Goal: Transaction & Acquisition: Purchase product/service

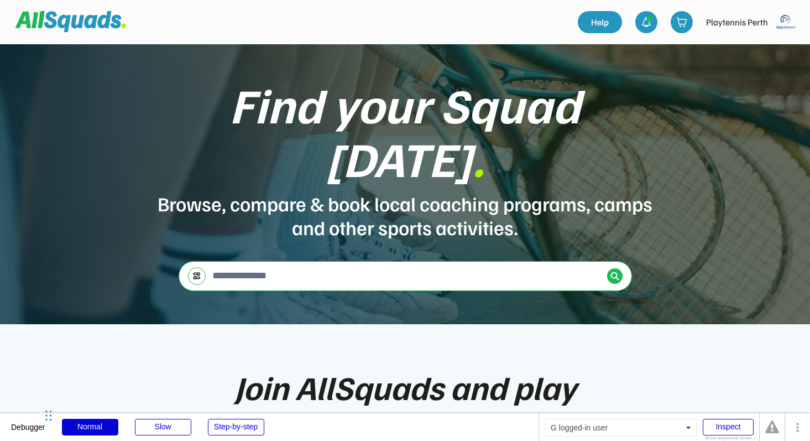
click at [788, 16] on img at bounding box center [786, 22] width 22 height 22
click at [760, 42] on link "Profile" at bounding box center [770, 49] width 65 height 22
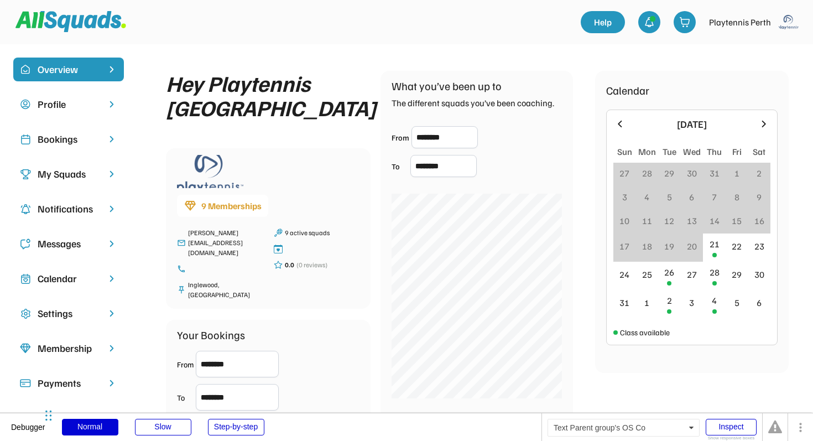
click at [75, 176] on div "My Squads" at bounding box center [69, 173] width 62 height 15
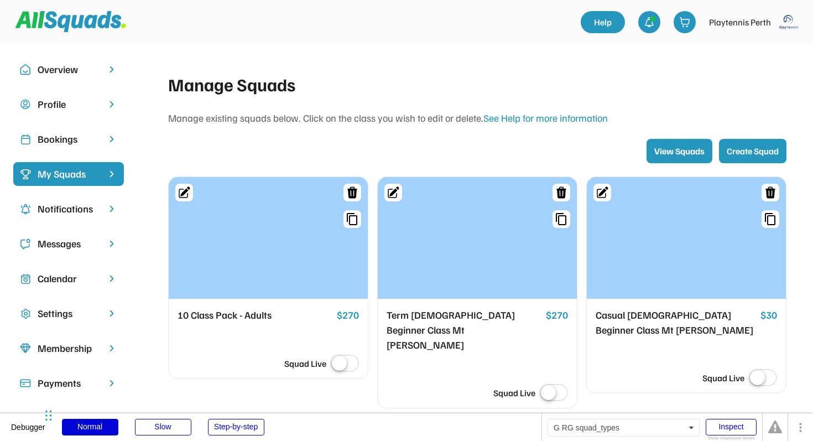
scroll to position [50, 0]
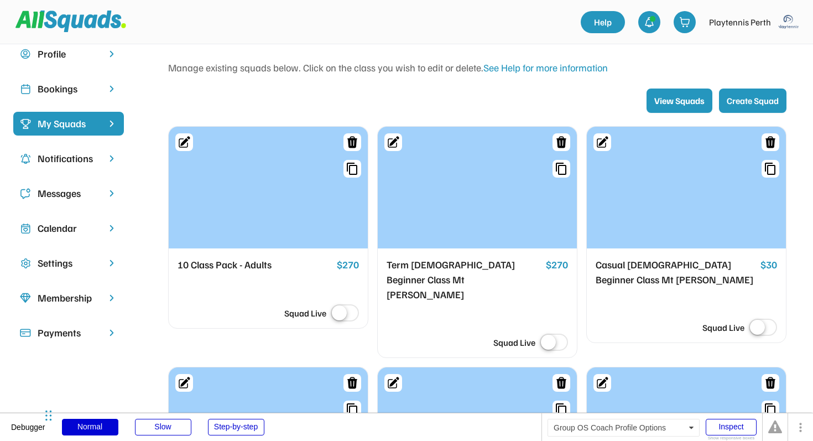
click at [81, 82] on div "Bookings" at bounding box center [69, 88] width 62 height 15
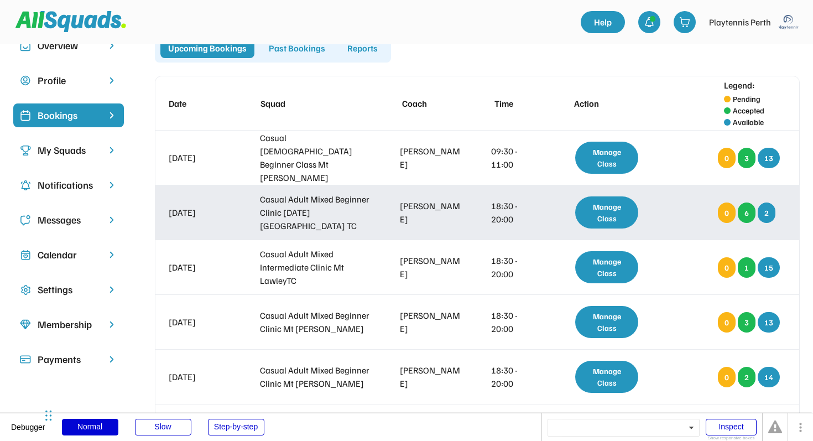
scroll to position [15, 0]
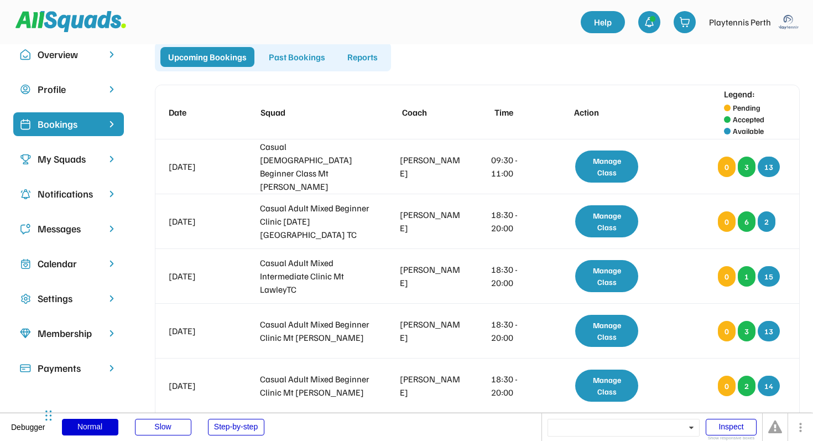
click at [68, 162] on div "My Squads" at bounding box center [69, 159] width 62 height 15
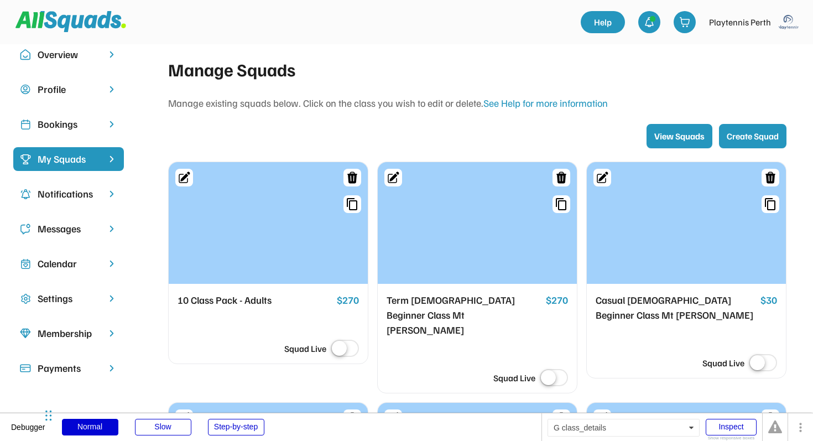
click at [241, 307] on div "10 Class Pack - Adults" at bounding box center [255, 300] width 155 height 15
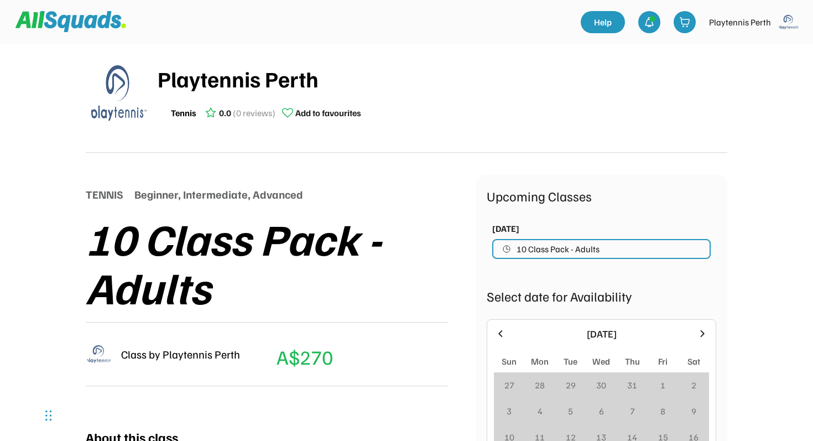
click at [82, 24] on img at bounding box center [70, 21] width 111 height 21
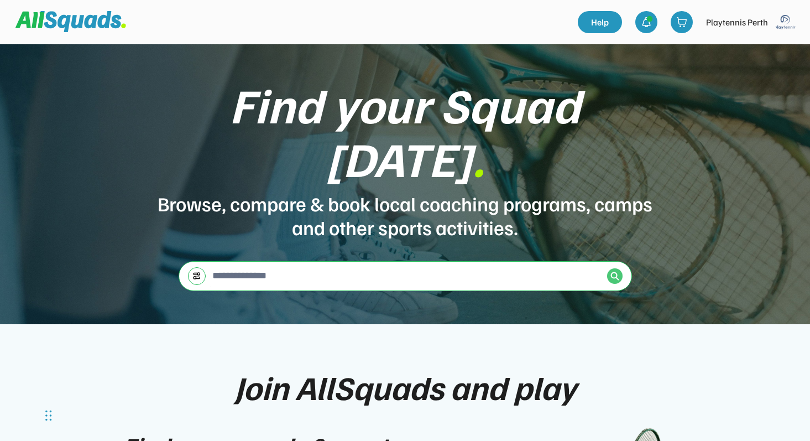
click at [617, 272] on img at bounding box center [615, 276] width 9 height 9
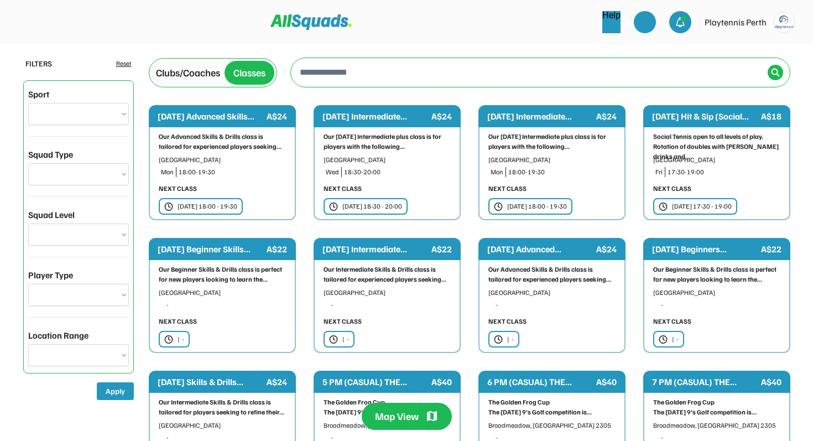
click at [206, 74] on div "Clubs/Coaches" at bounding box center [188, 72] width 64 height 15
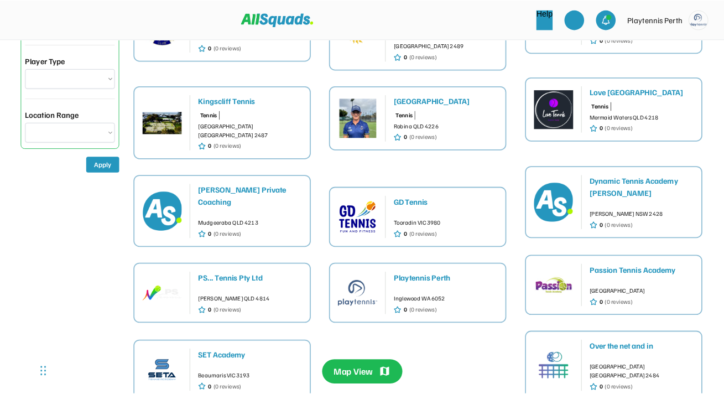
scroll to position [203, 0]
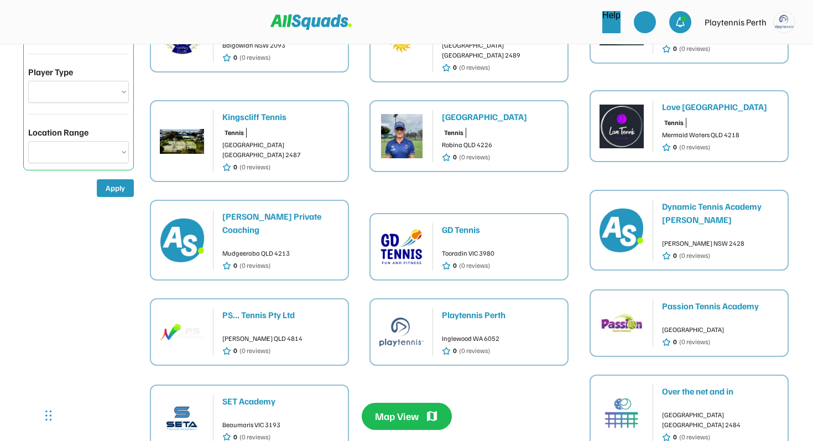
click at [470, 308] on div "Playtennis Perth" at bounding box center [500, 314] width 117 height 13
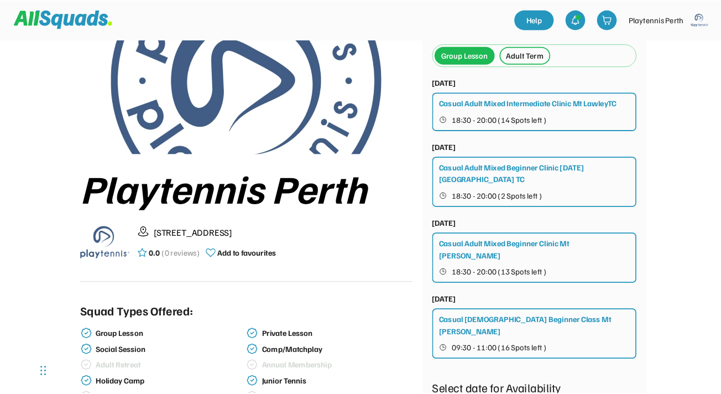
scroll to position [2, 0]
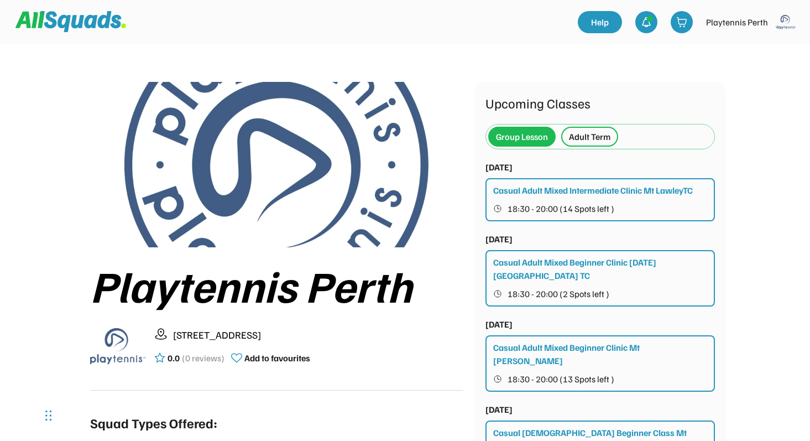
click at [596, 140] on div "Adult Term" at bounding box center [589, 136] width 41 height 13
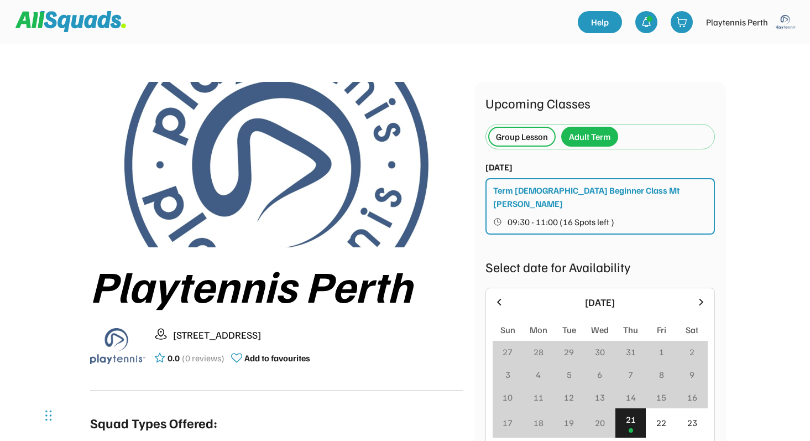
click at [529, 133] on div "Group Lesson" at bounding box center [522, 136] width 52 height 13
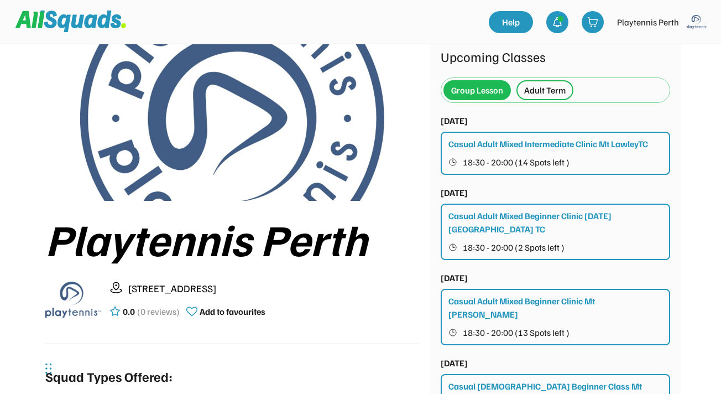
scroll to position [47, 0]
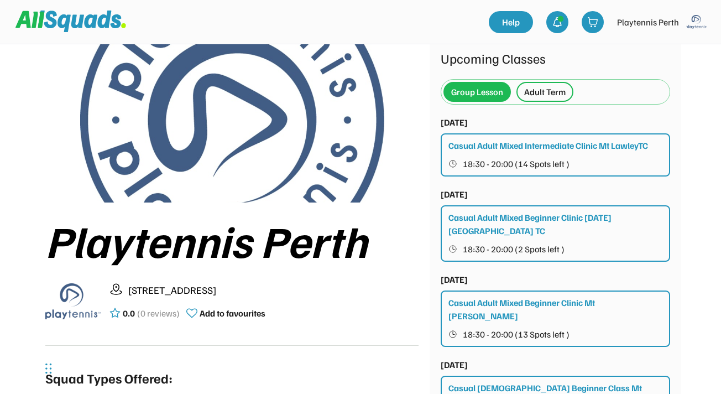
click at [534, 95] on div "Adult Term" at bounding box center [544, 91] width 41 height 13
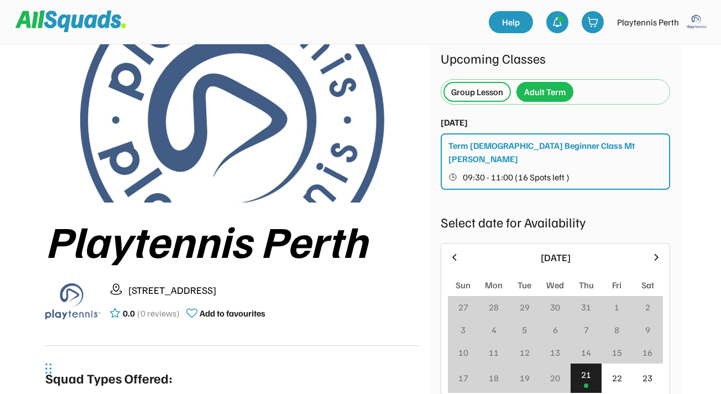
click at [478, 92] on div "Group Lesson" at bounding box center [477, 91] width 52 height 13
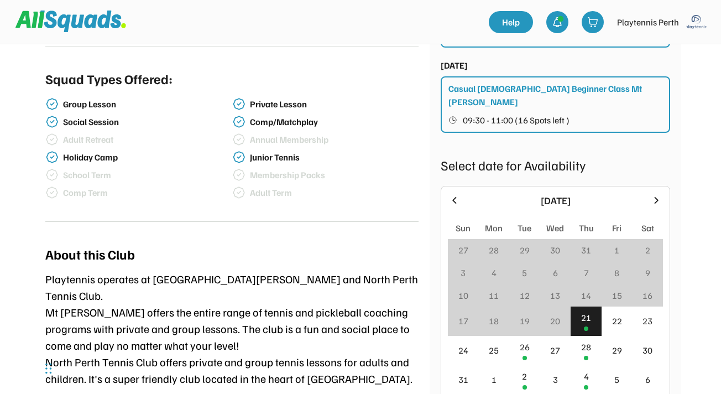
scroll to position [0, 0]
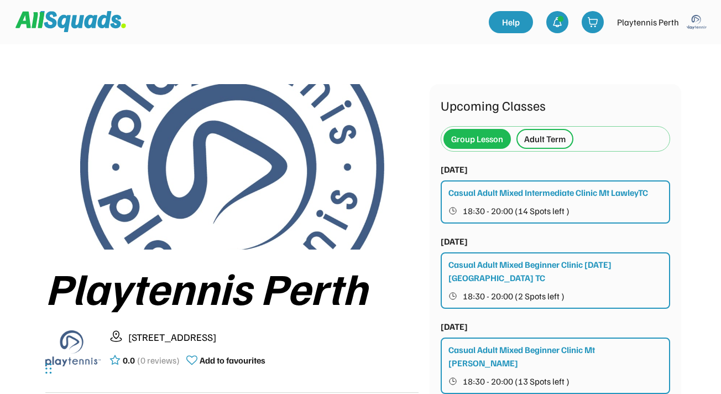
click at [544, 143] on div "Adult Term" at bounding box center [544, 138] width 41 height 13
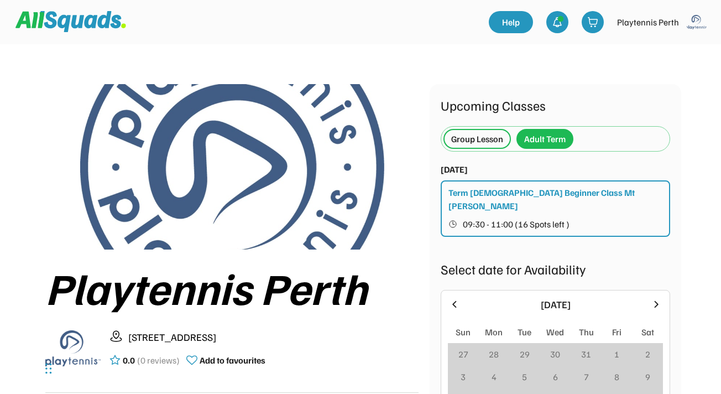
click at [478, 138] on div "Group Lesson" at bounding box center [477, 138] width 52 height 13
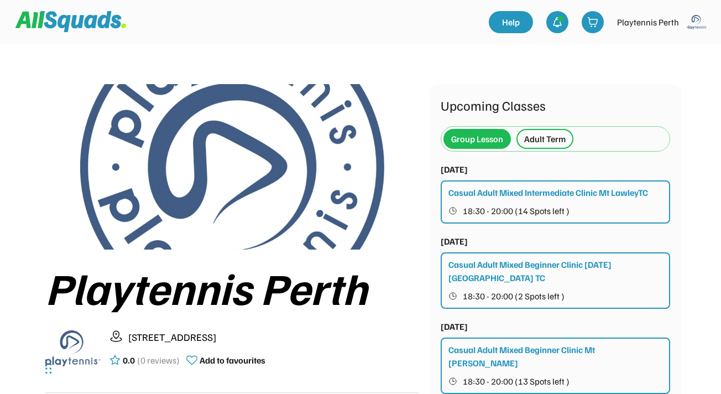
click at [529, 138] on div "Adult Term" at bounding box center [544, 138] width 41 height 13
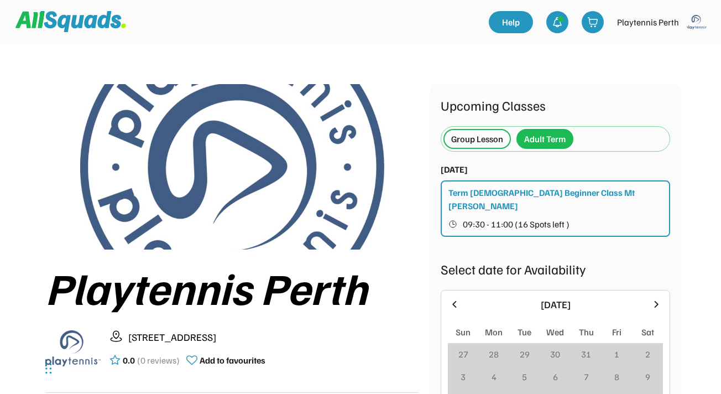
click at [473, 135] on div "Group Lesson" at bounding box center [477, 138] width 52 height 13
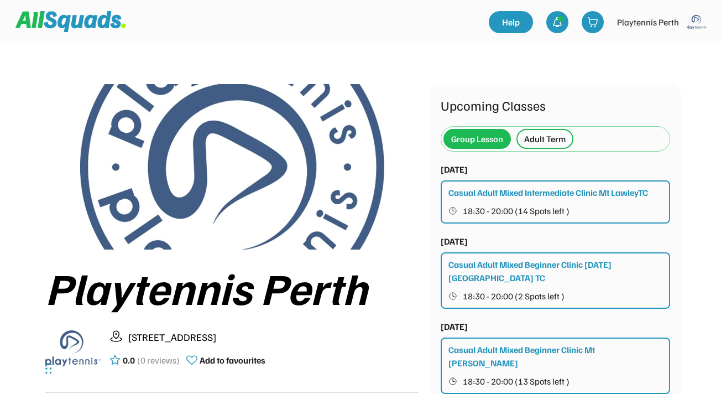
click at [540, 139] on div "Adult Term" at bounding box center [544, 138] width 41 height 13
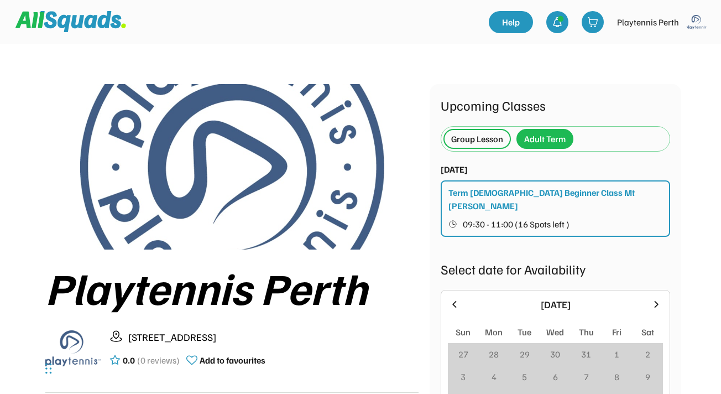
click at [476, 143] on div "Group Lesson" at bounding box center [477, 138] width 52 height 13
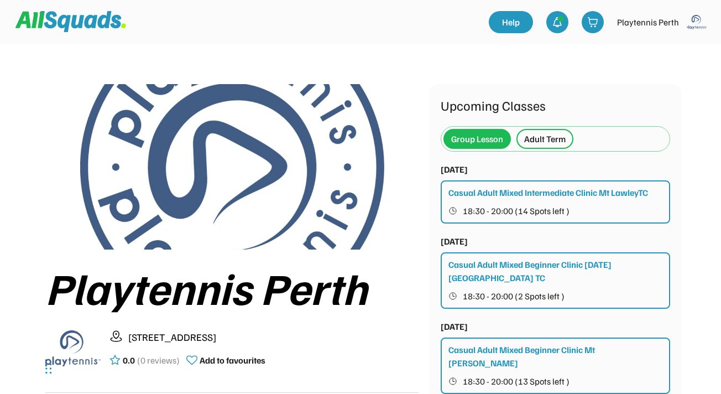
click at [539, 134] on div "Adult Term" at bounding box center [544, 138] width 41 height 13
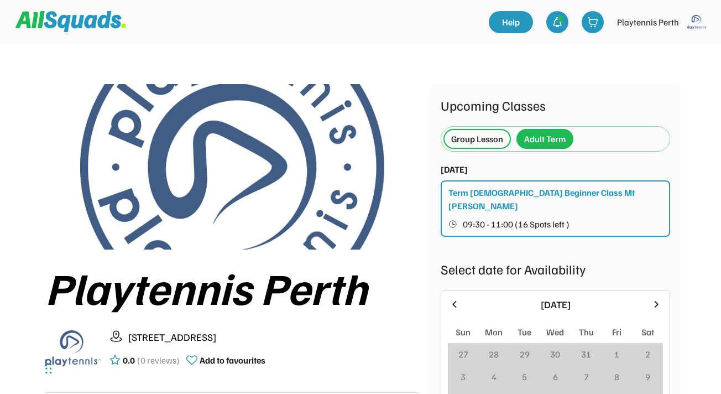
click at [481, 143] on div "Group Lesson" at bounding box center [477, 138] width 52 height 13
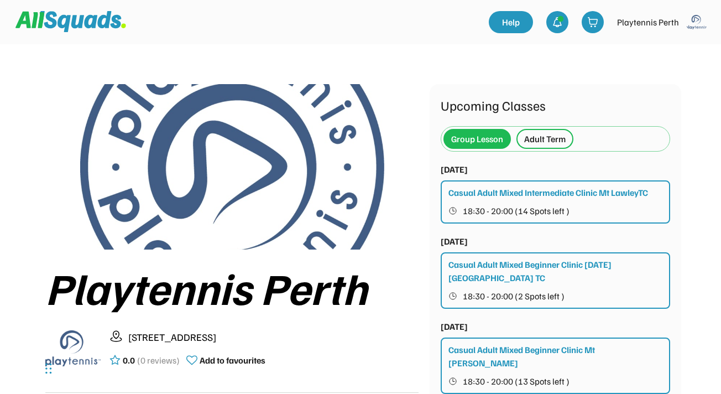
click at [538, 142] on div "Adult Term" at bounding box center [544, 138] width 41 height 13
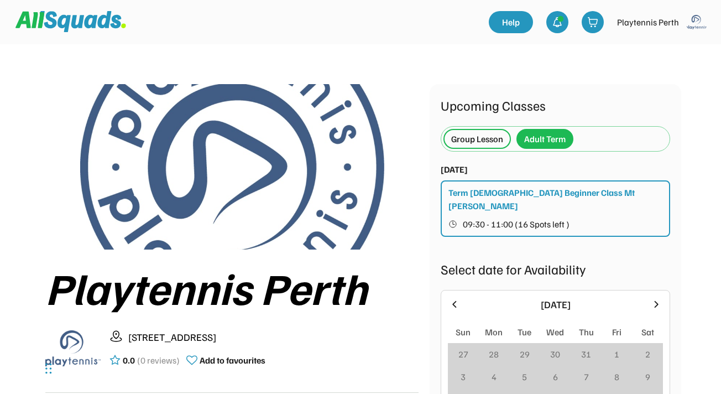
click at [486, 140] on div "Group Lesson" at bounding box center [477, 138] width 52 height 13
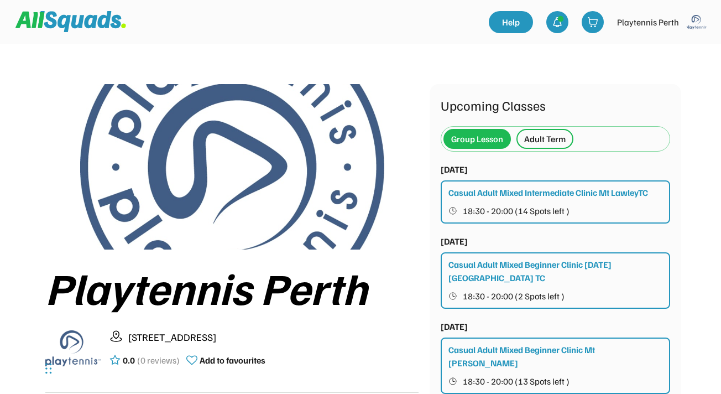
click at [535, 139] on div "Adult Term" at bounding box center [544, 138] width 41 height 13
